Goal: Task Accomplishment & Management: Manage account settings

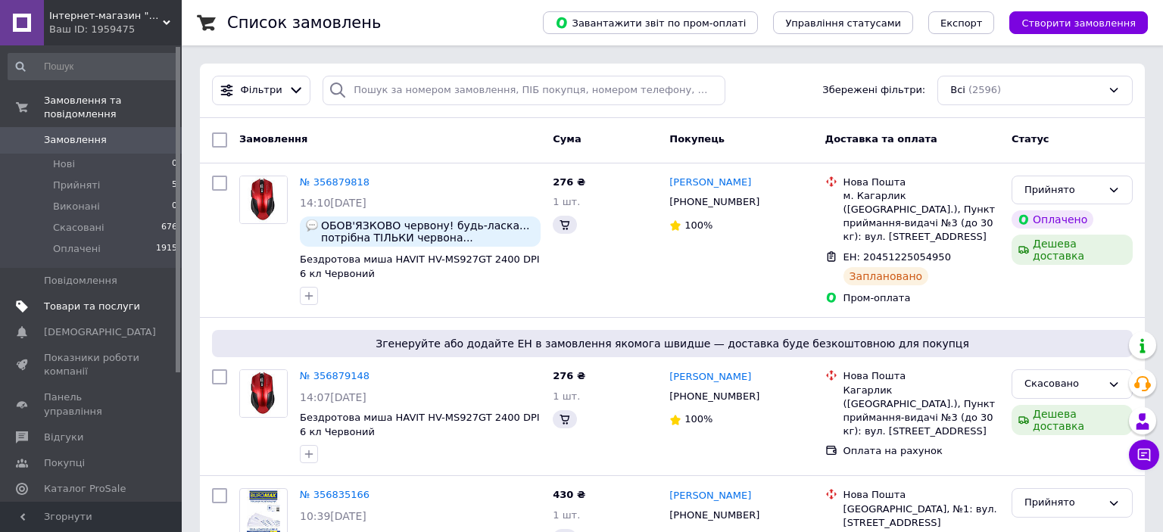
click at [64, 300] on span "Товари та послуги" at bounding box center [92, 307] width 96 height 14
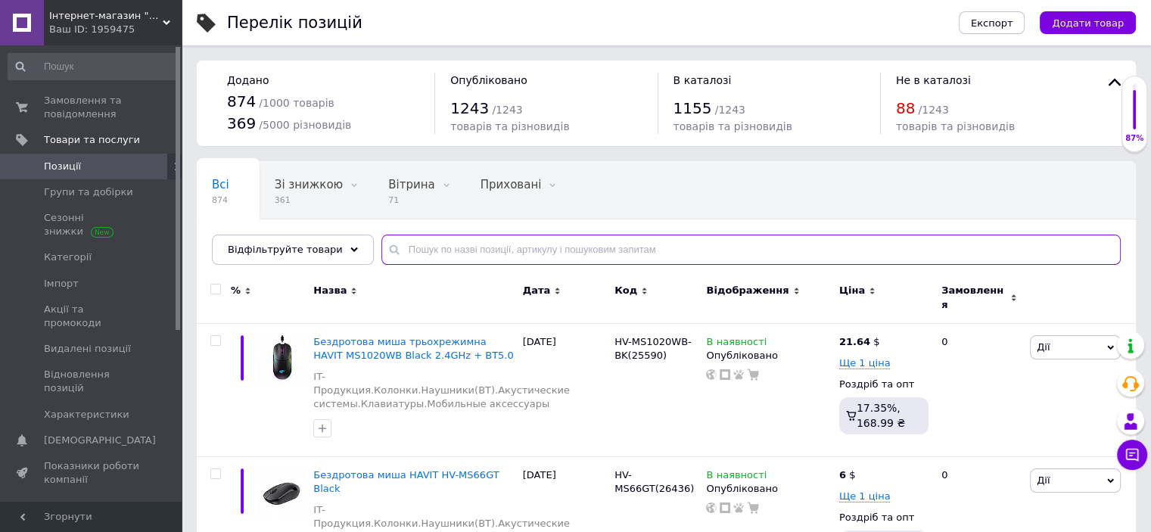
click at [410, 265] on input "text" at bounding box center [750, 250] width 739 height 30
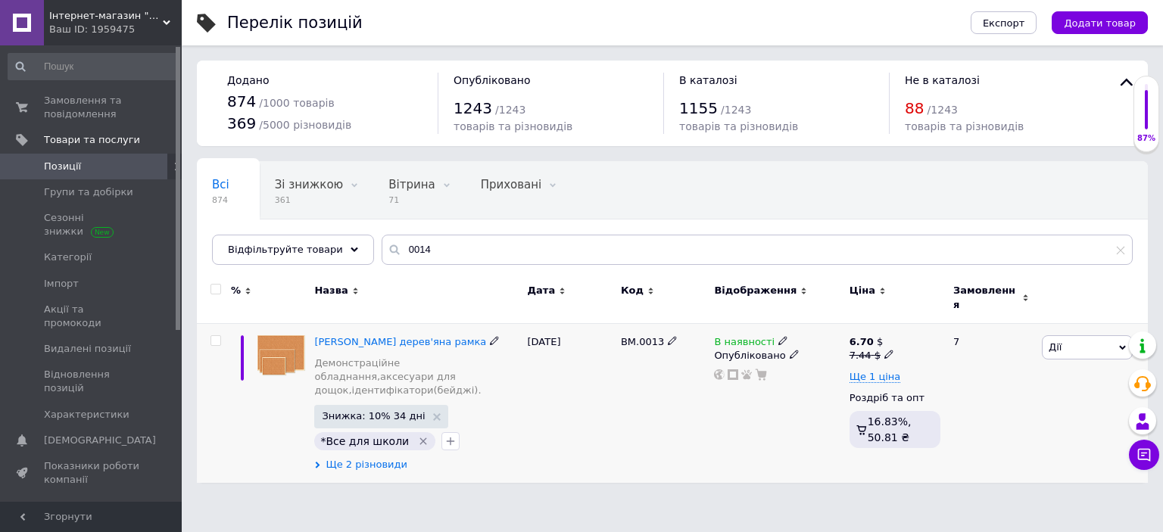
click at [379, 459] on span "Ще 2 різновиди" at bounding box center [366, 465] width 82 height 14
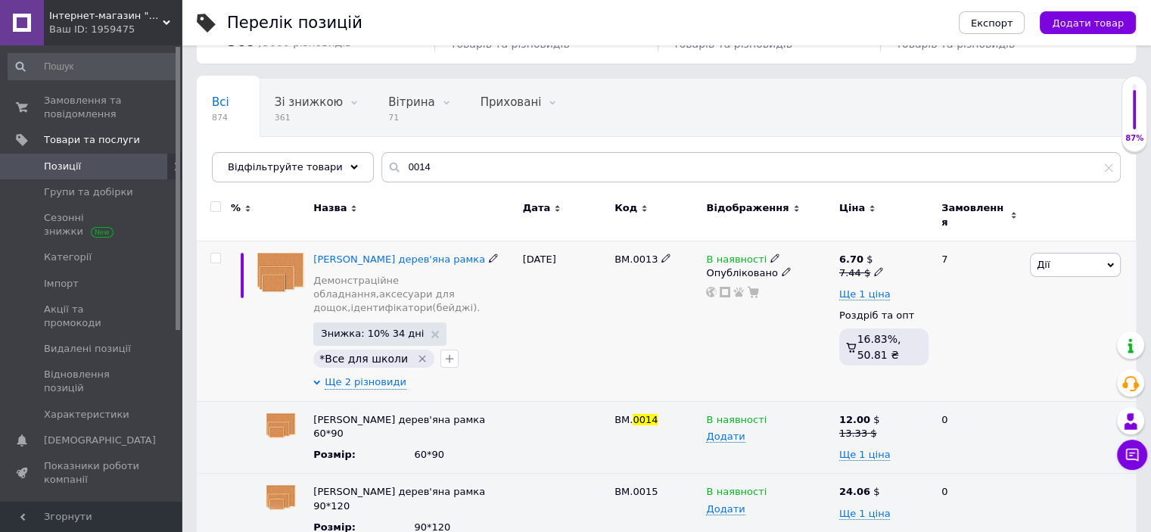
scroll to position [91, 0]
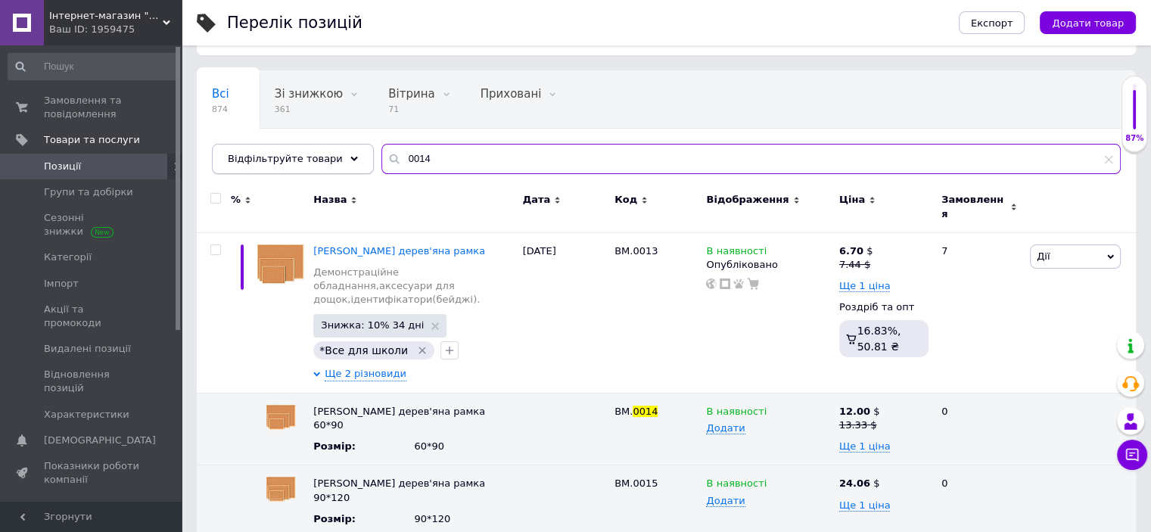
drag, startPoint x: 428, startPoint y: 177, endPoint x: 338, endPoint y: 167, distance: 90.6
click at [338, 167] on div "Відфільтруйте товари 0014" at bounding box center [666, 159] width 909 height 30
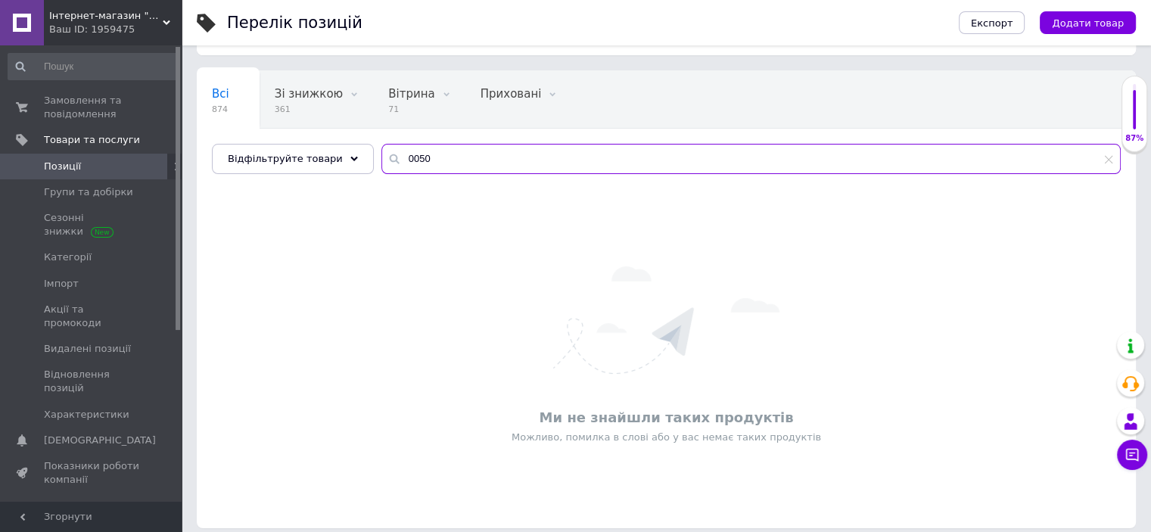
type input "0050"
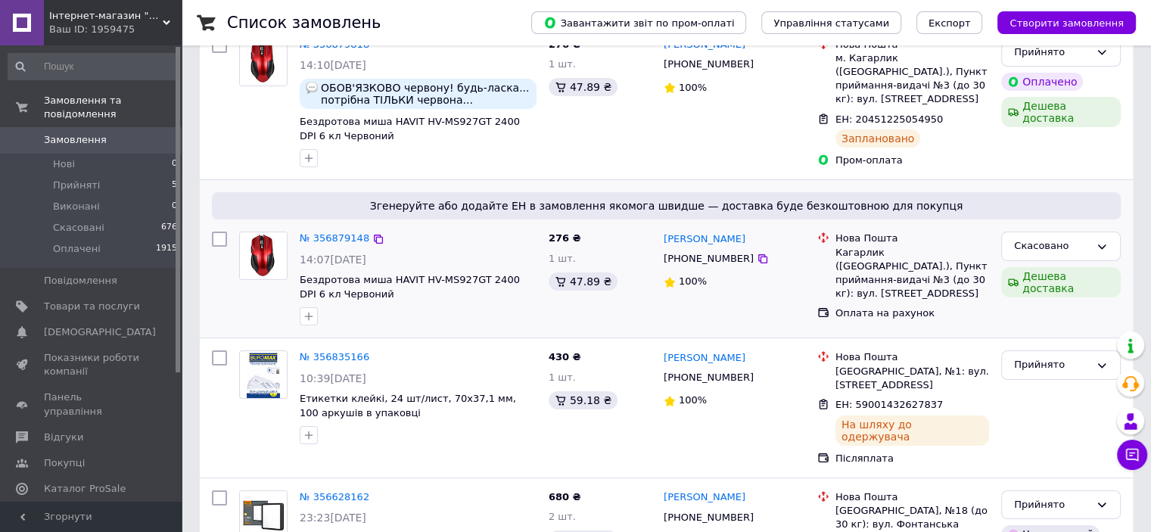
scroll to position [303, 0]
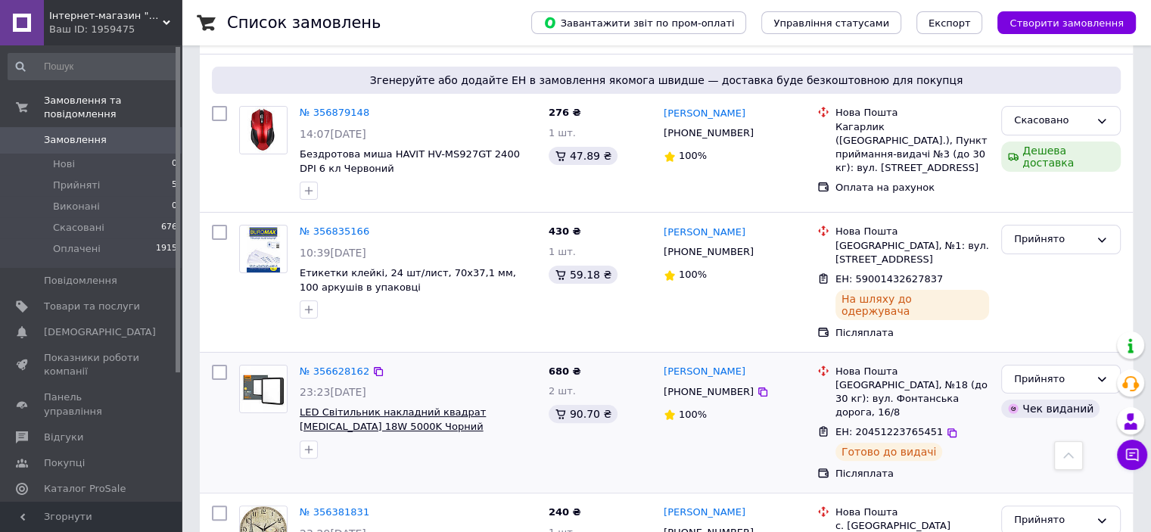
click at [350, 432] on span "LED Cвітильник накладний квадрат [MEDICAL_DATA] 18W 5000K Чорний" at bounding box center [393, 419] width 186 height 26
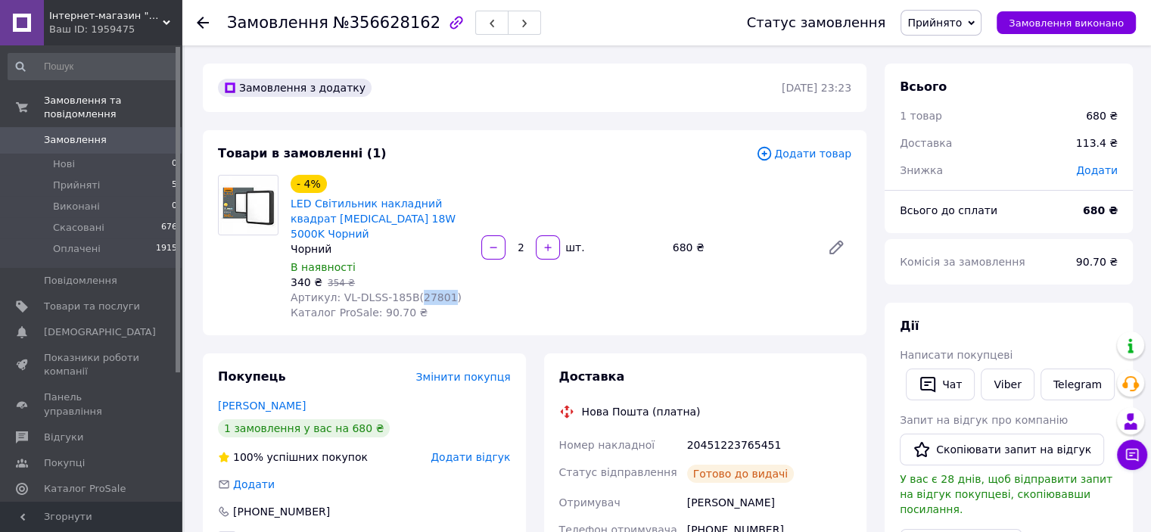
drag, startPoint x: 358, startPoint y: 356, endPoint x: 325, endPoint y: 356, distance: 33.3
click at [325, 304] on span "Артикул: VL-DLSS-185B(27801)" at bounding box center [376, 297] width 171 height 12
copy span "27801"
click at [201, 26] on use at bounding box center [203, 23] width 12 height 12
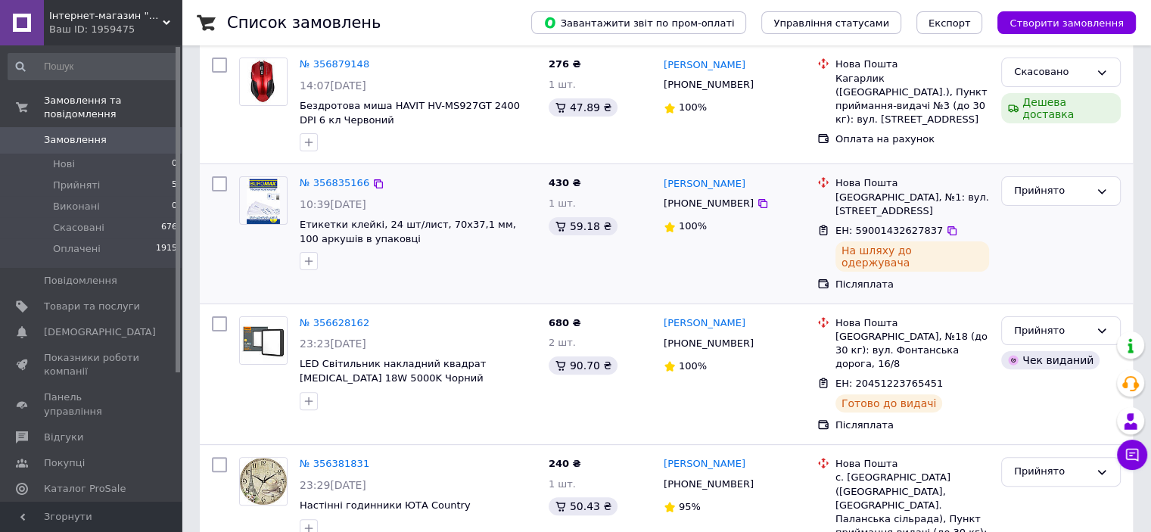
scroll to position [454, 0]
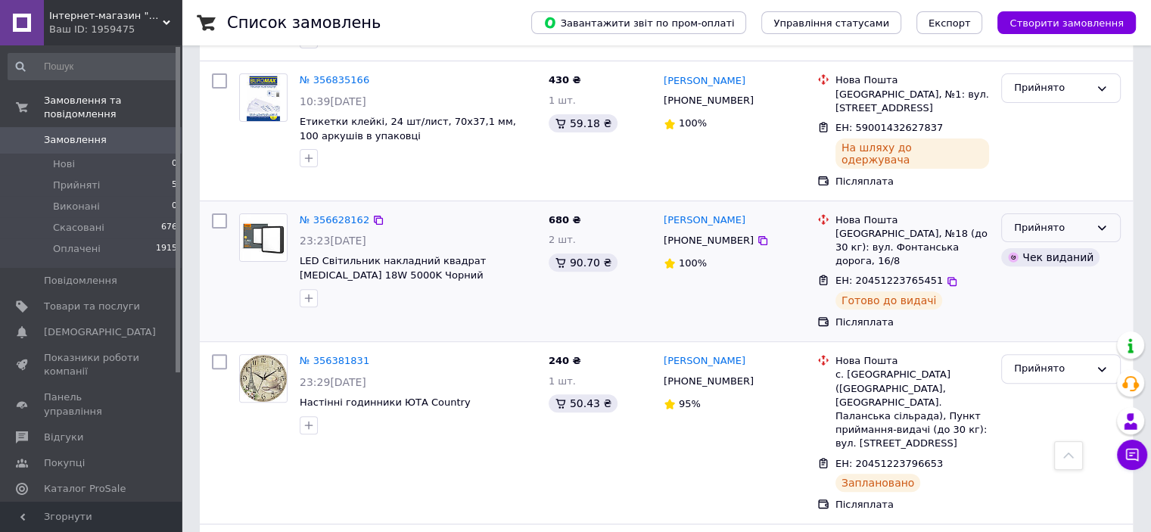
click at [1039, 236] on div "Прийнято" at bounding box center [1052, 228] width 76 height 16
click at [1040, 273] on li "Виконано" at bounding box center [1061, 259] width 118 height 28
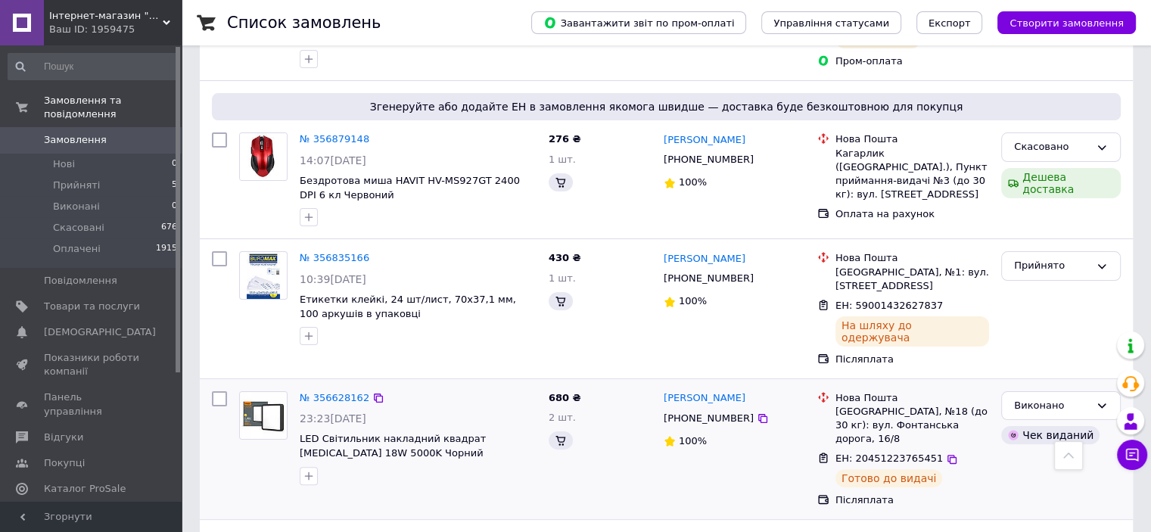
scroll to position [151, 0]
